Goal: Find specific page/section: Find specific page/section

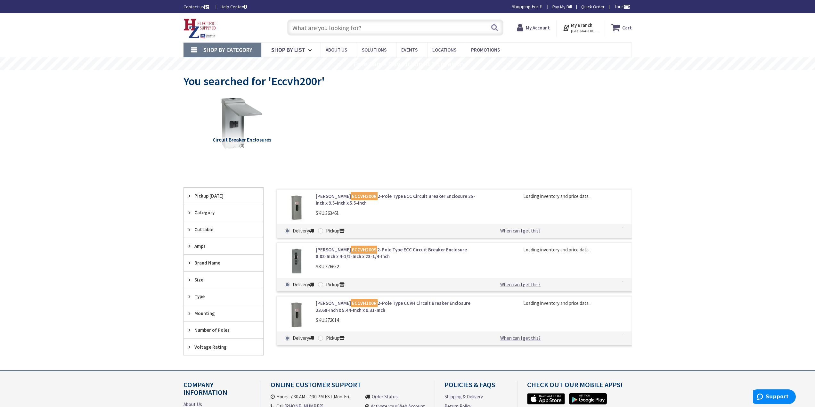
click at [366, 25] on input "text" at bounding box center [395, 28] width 216 height 16
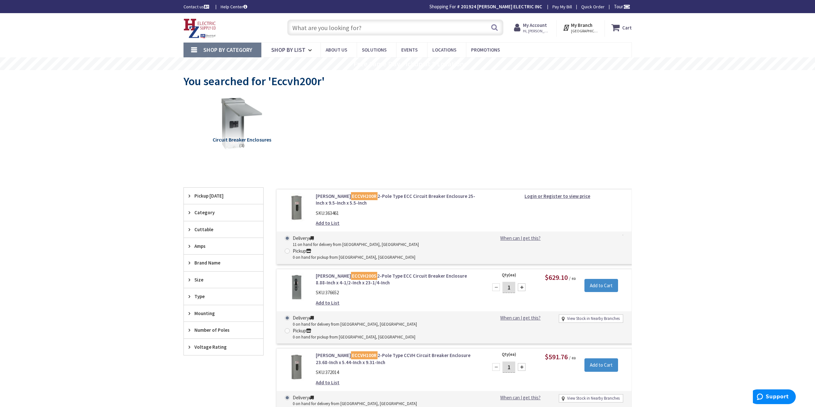
click at [368, 28] on input "text" at bounding box center [395, 28] width 216 height 16
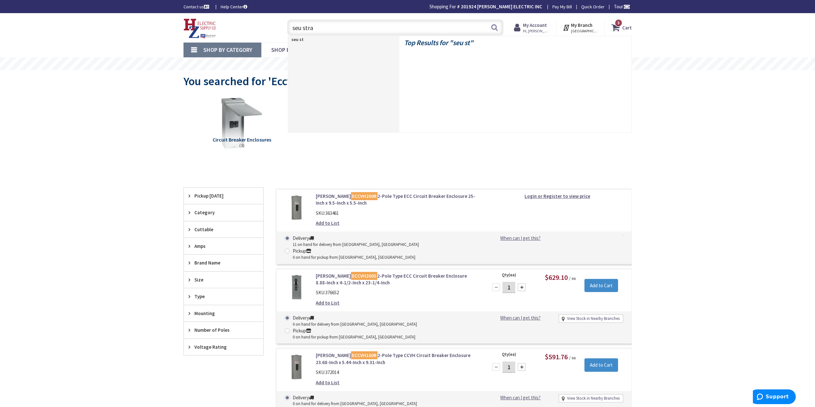
type input "seu strap"
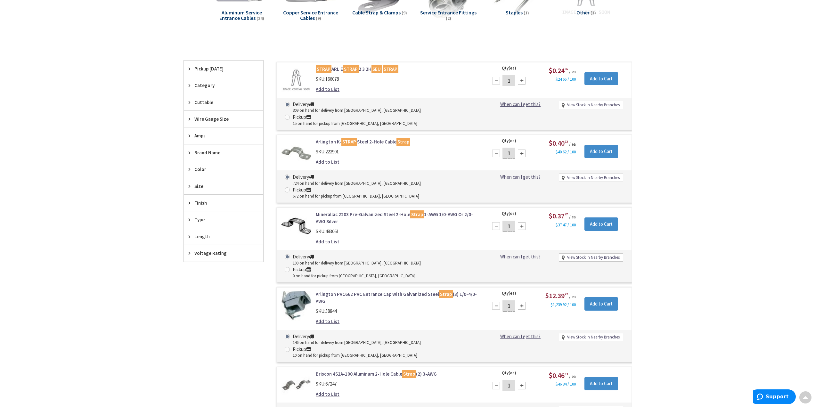
scroll to position [129, 0]
click at [373, 137] on link "Arlington K- STRAP Steel 2-Hole Cable Strap" at bounding box center [397, 140] width 163 height 7
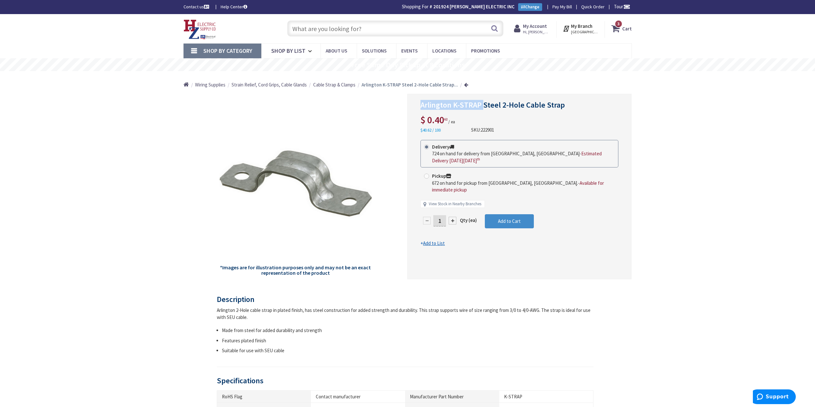
drag, startPoint x: 420, startPoint y: 107, endPoint x: 482, endPoint y: 109, distance: 61.8
click at [482, 109] on span "Arlington K-STRAP Steel 2-Hole Cable Strap" at bounding box center [492, 105] width 144 height 10
copy span "Arlington K-STRAP"
